Goal: Transaction & Acquisition: Purchase product/service

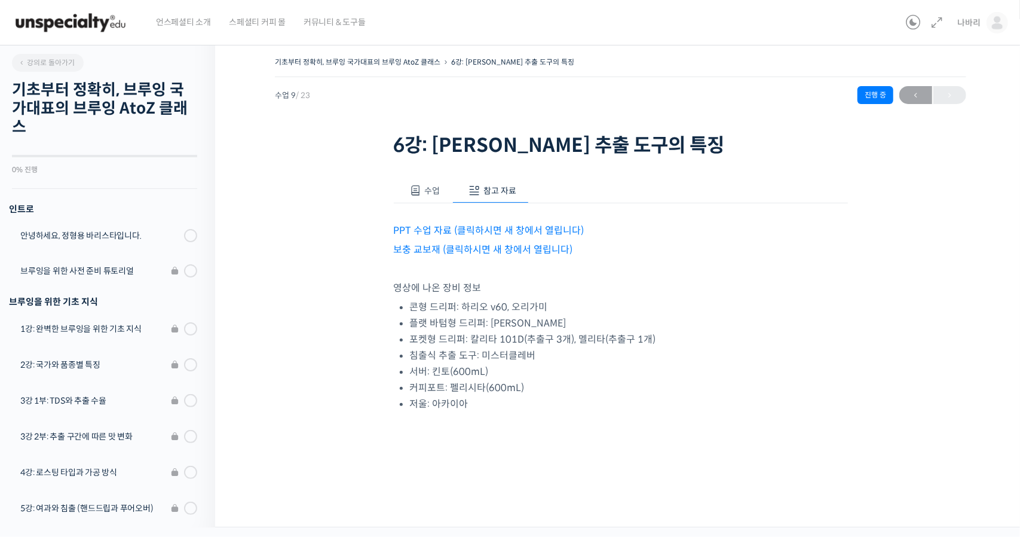
scroll to position [485, 0]
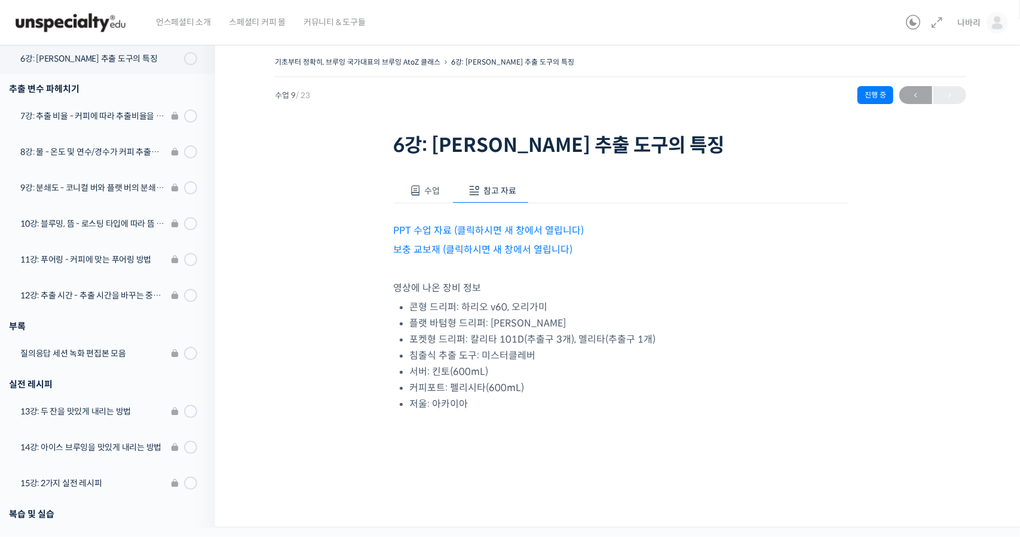
click at [98, 23] on img at bounding box center [70, 23] width 117 height 36
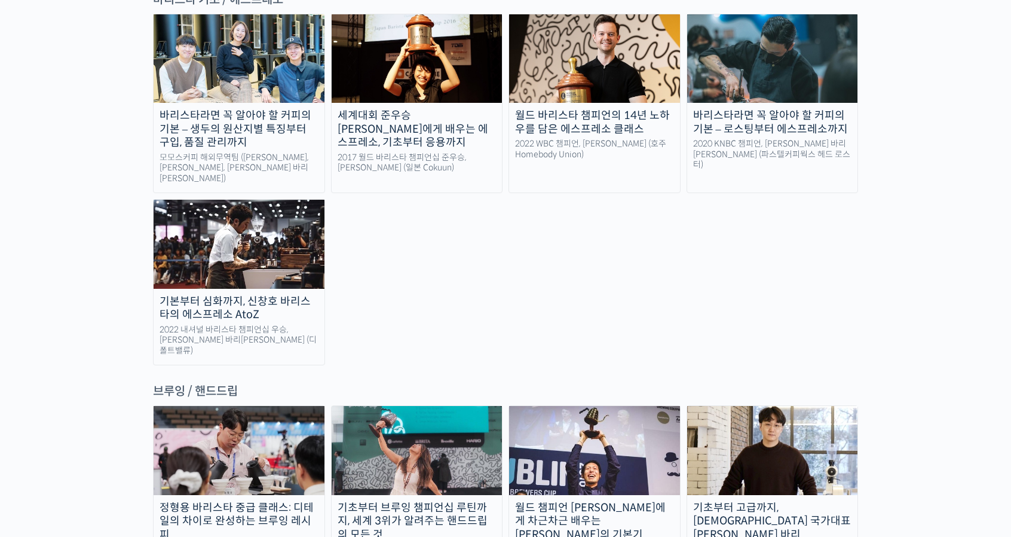
scroll to position [1853, 0]
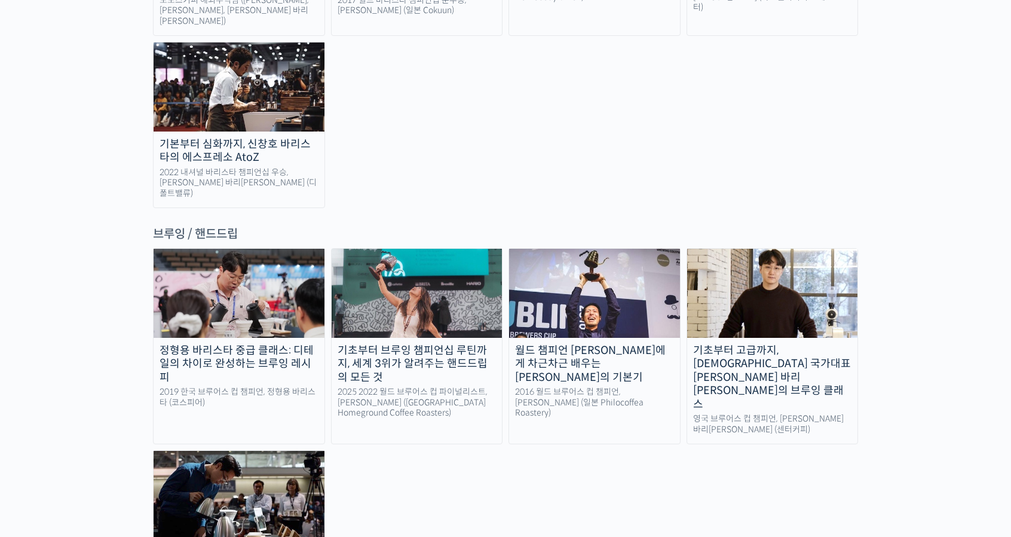
click at [381, 249] on img at bounding box center [417, 293] width 171 height 88
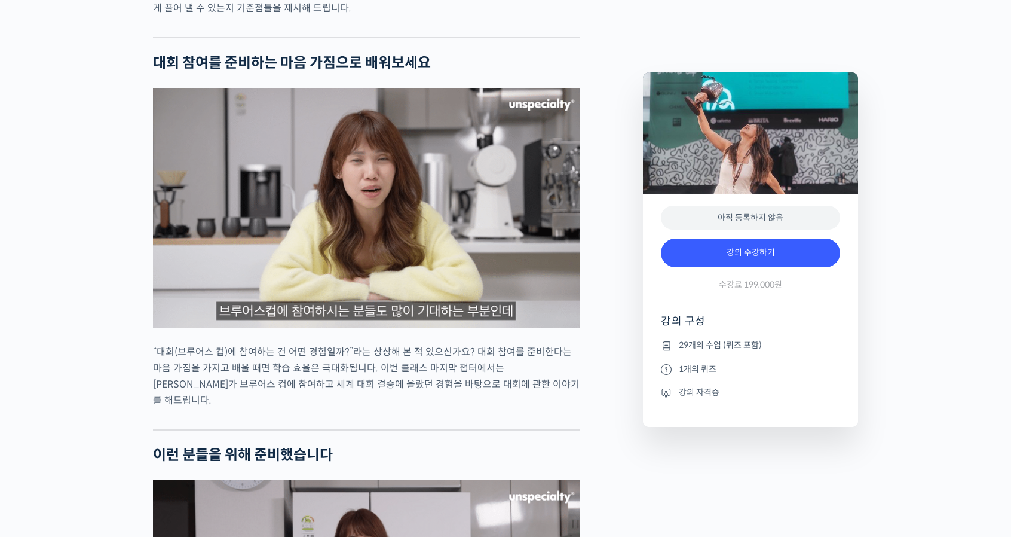
scroll to position [2510, 0]
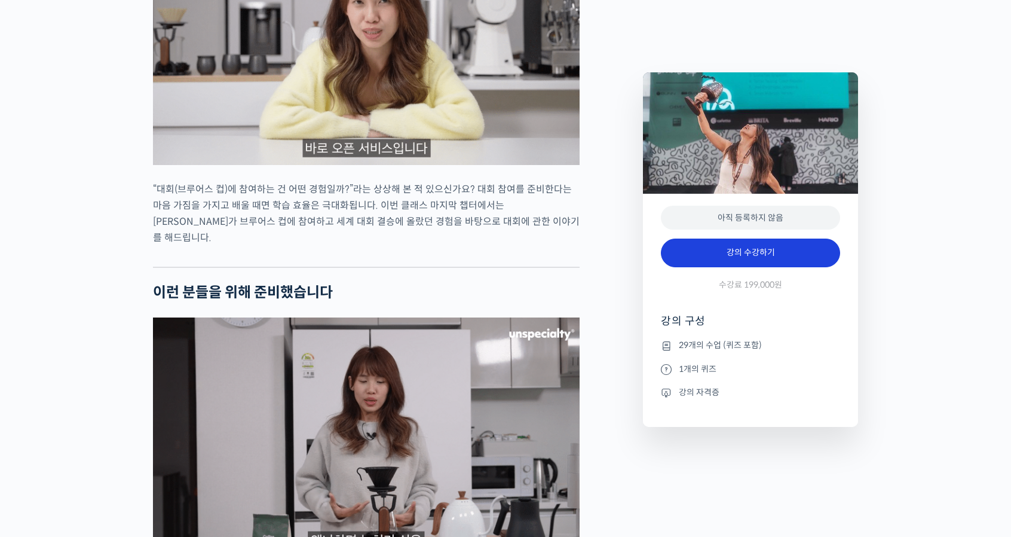
click at [780, 259] on link "강의 수강하기" at bounding box center [750, 252] width 179 height 29
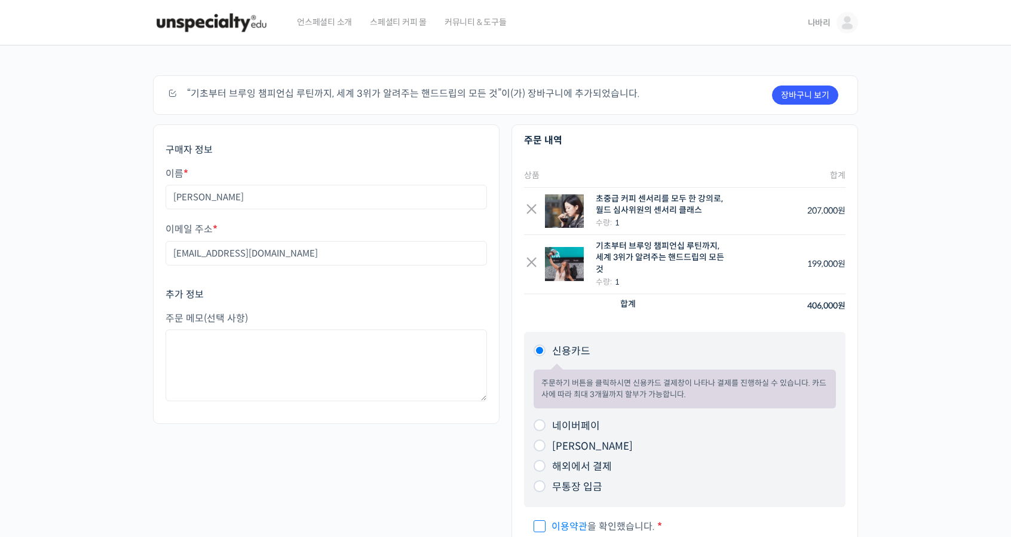
scroll to position [120, 0]
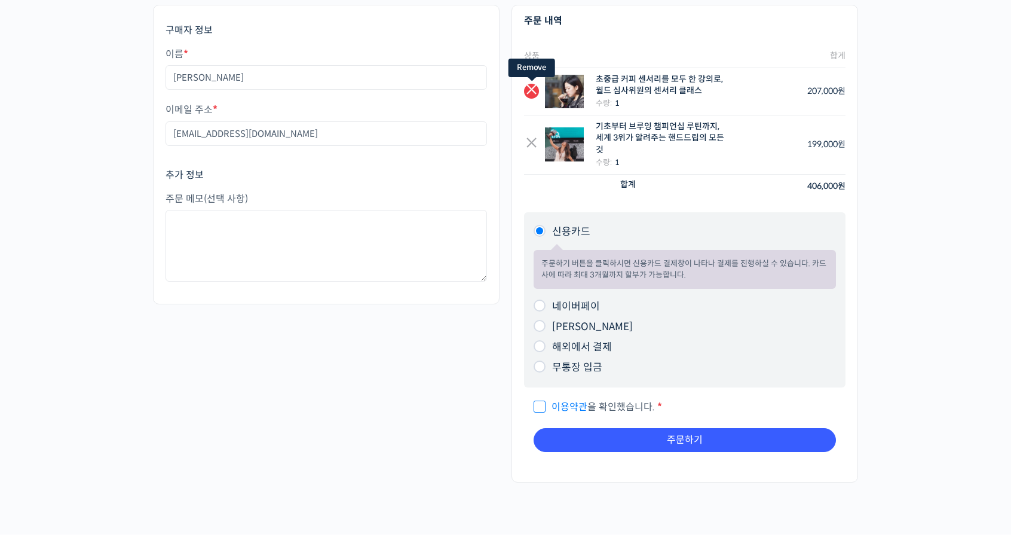
click at [526, 95] on link "×" at bounding box center [531, 91] width 15 height 15
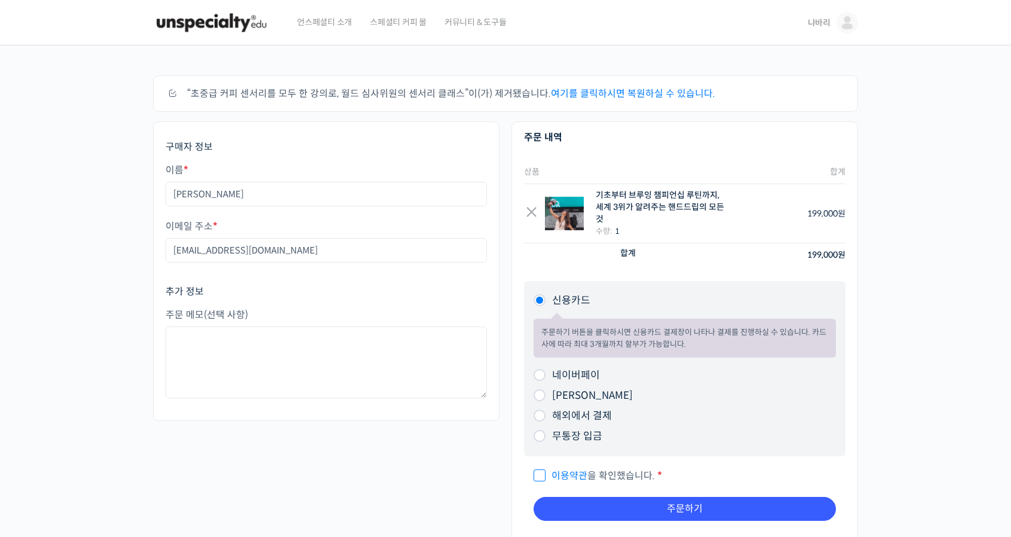
click at [594, 376] on label "네이버페이" at bounding box center [576, 375] width 48 height 13
click at [546, 376] on input "네이버페이" at bounding box center [540, 375] width 12 height 12
radio input "true"
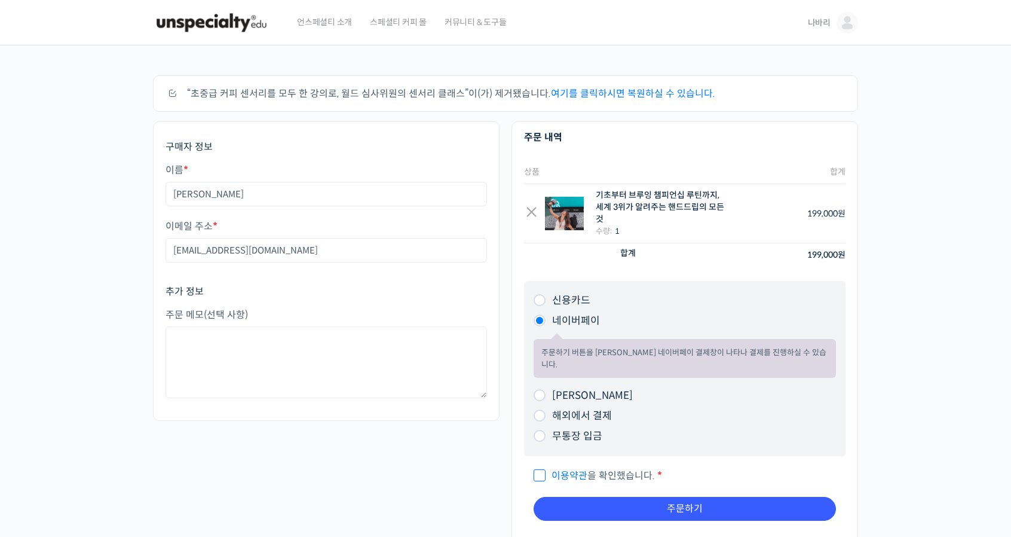
click at [579, 389] on label "[PERSON_NAME]" at bounding box center [592, 395] width 81 height 13
click at [546, 389] on input "[PERSON_NAME]" at bounding box center [540, 395] width 12 height 12
radio input "true"
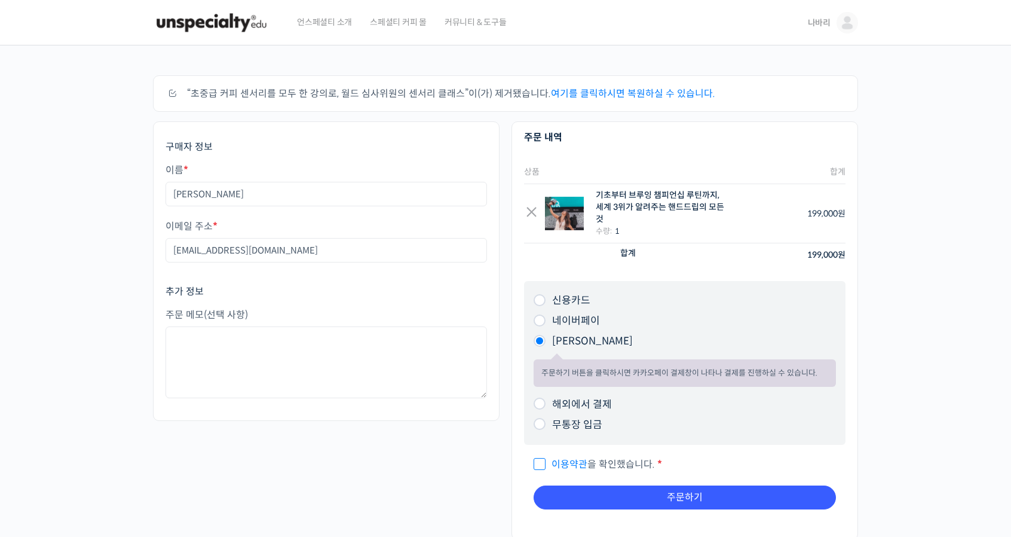
click at [589, 319] on label "네이버페이" at bounding box center [576, 320] width 48 height 13
click at [546, 319] on input "네이버페이" at bounding box center [540, 320] width 12 height 12
radio input "true"
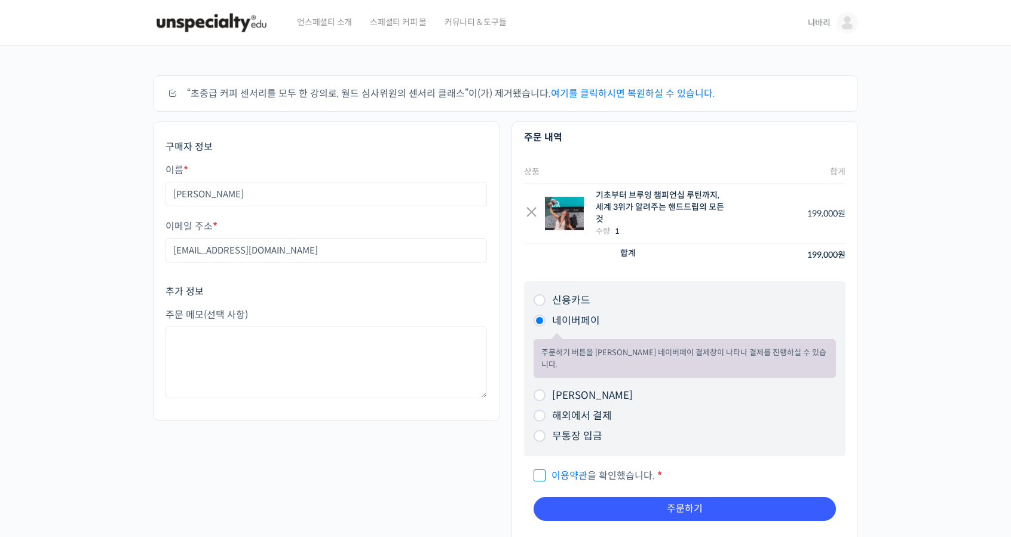
click at [591, 469] on span "이용약관 을 확인했습니다." at bounding box center [594, 475] width 121 height 13
click at [542, 466] on input "이용약관 을 확인했습니다. *" at bounding box center [538, 470] width 8 height 8
checkbox input "true"
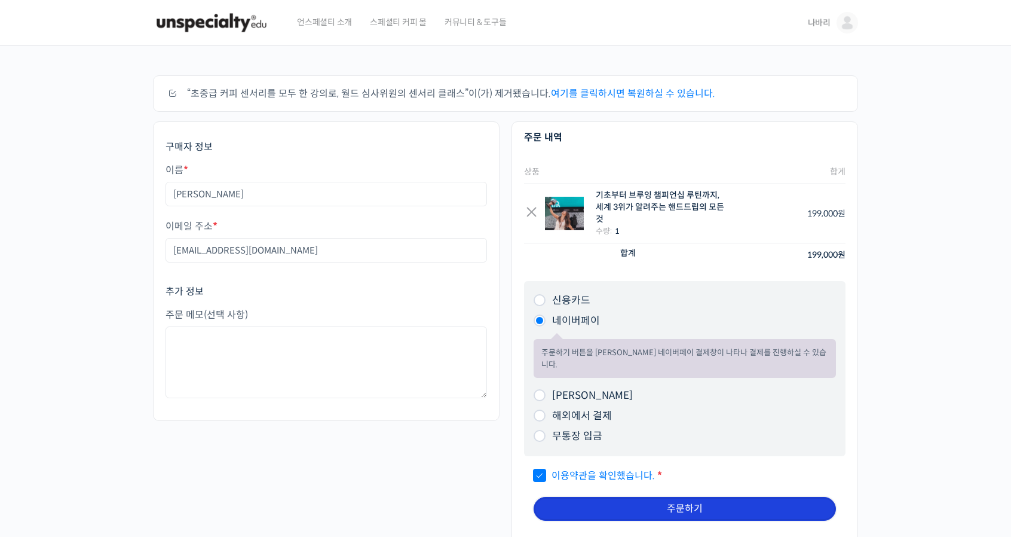
click at [687, 497] on button "주문하기" at bounding box center [685, 509] width 302 height 24
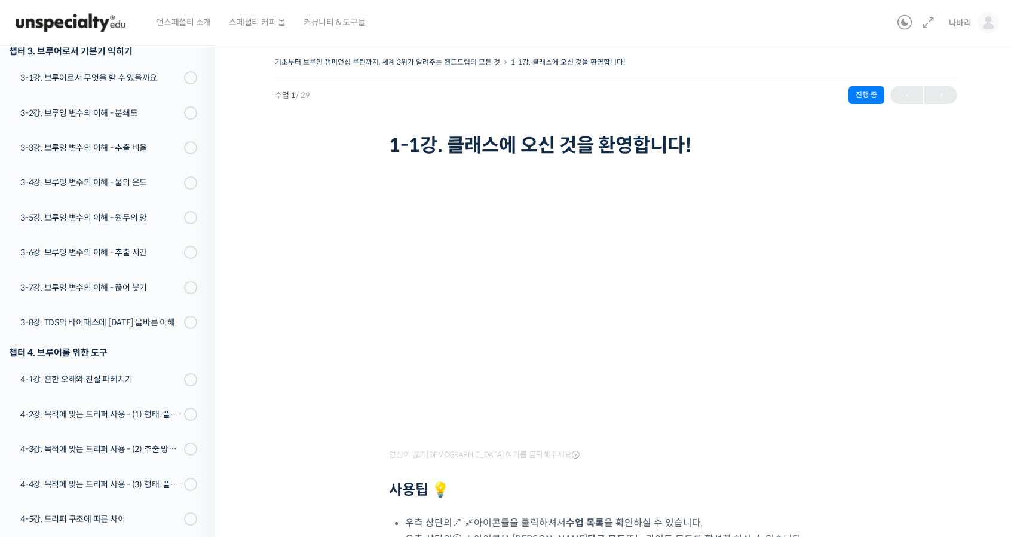
scroll to position [27, 0]
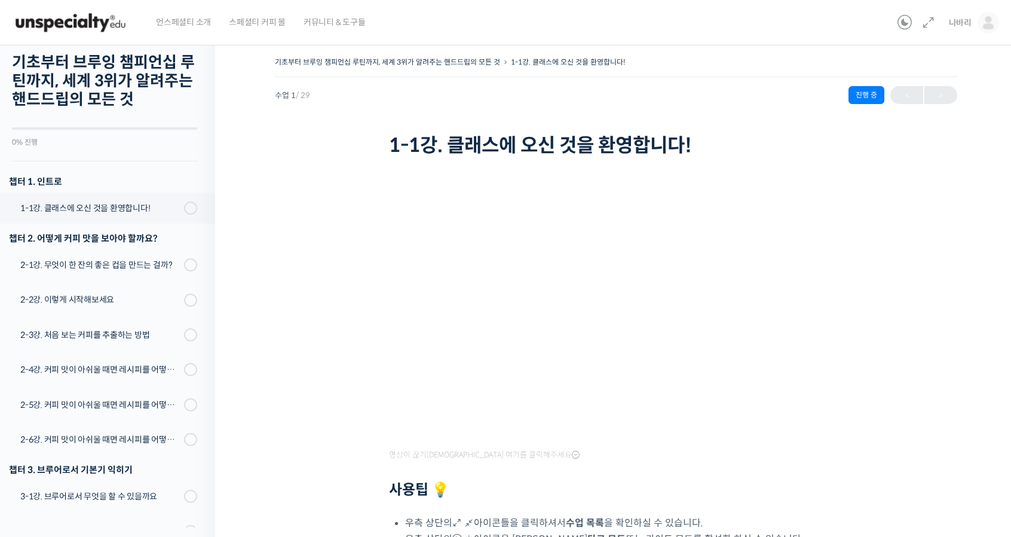
drag, startPoint x: 79, startPoint y: 16, endPoint x: 88, endPoint y: 19, distance: 9.5
click at [79, 16] on img at bounding box center [70, 23] width 117 height 36
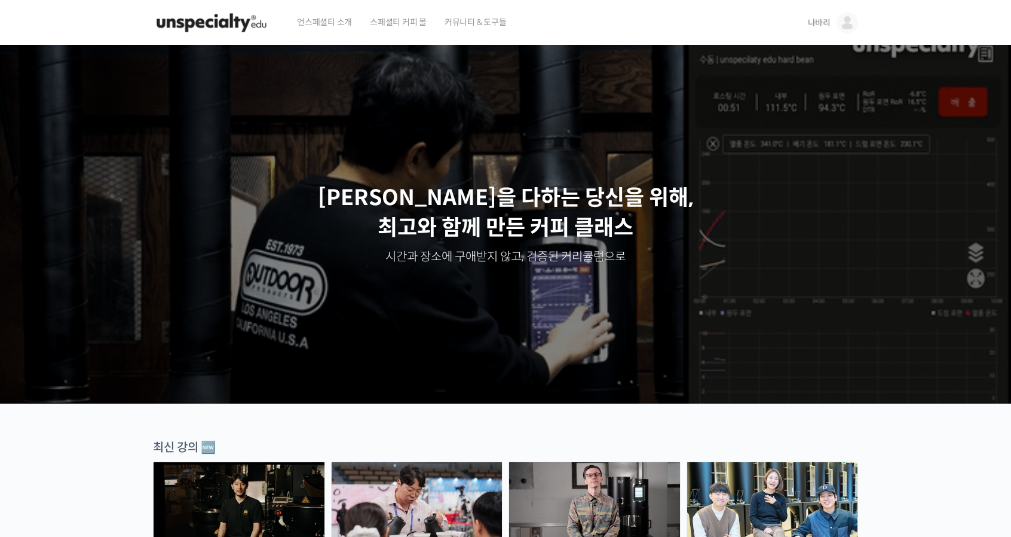
click at [411, 25] on span "스페셜티 커피 몰" at bounding box center [398, 21] width 57 height 45
